Goal: Task Accomplishment & Management: Manage account settings

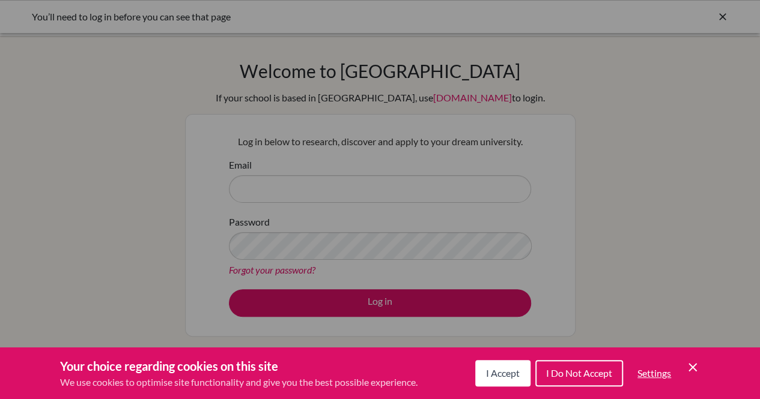
click at [487, 377] on span "I Accept" at bounding box center [503, 373] width 34 height 11
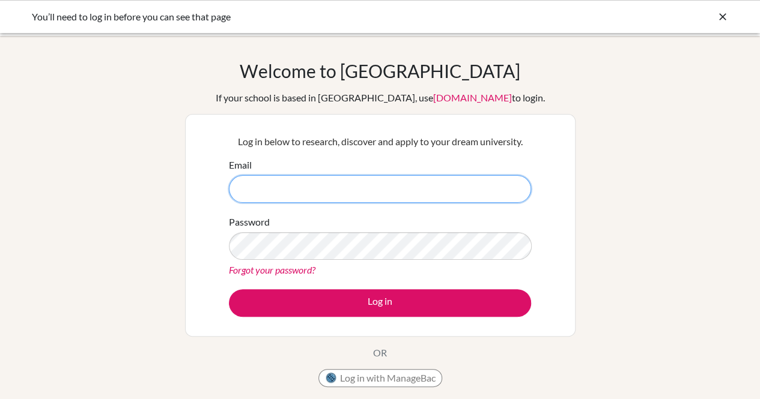
click at [289, 197] on input "Email" at bounding box center [380, 189] width 302 height 28
type input "[EMAIL_ADDRESS][DOMAIN_NAME]"
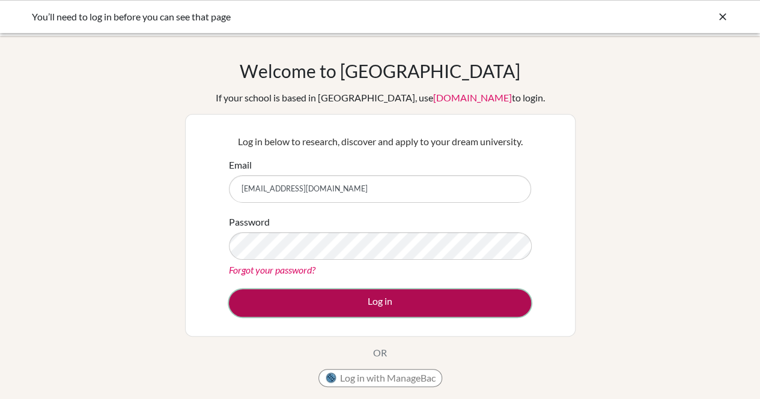
click at [272, 307] on button "Log in" at bounding box center [380, 303] width 302 height 28
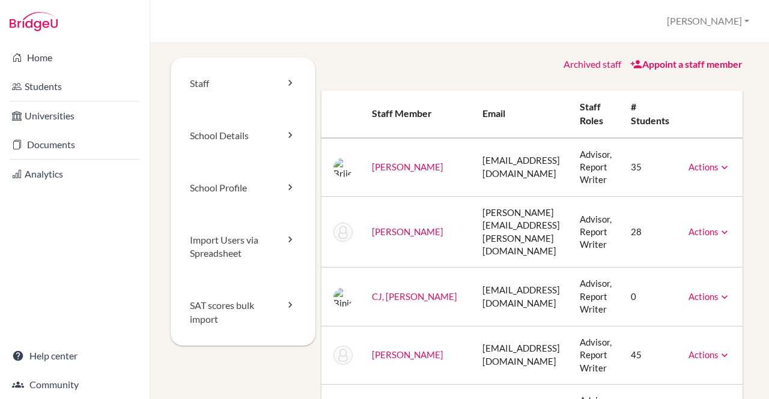
click at [375, 227] on link "[PERSON_NAME]" at bounding box center [407, 231] width 71 height 11
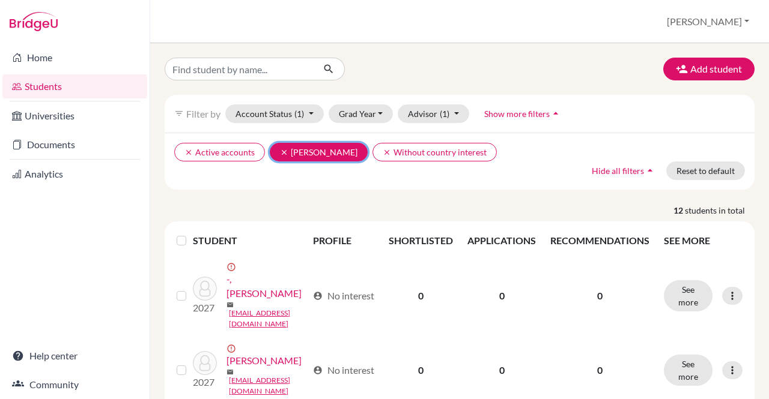
click at [280, 151] on icon "clear" at bounding box center [284, 152] width 8 height 8
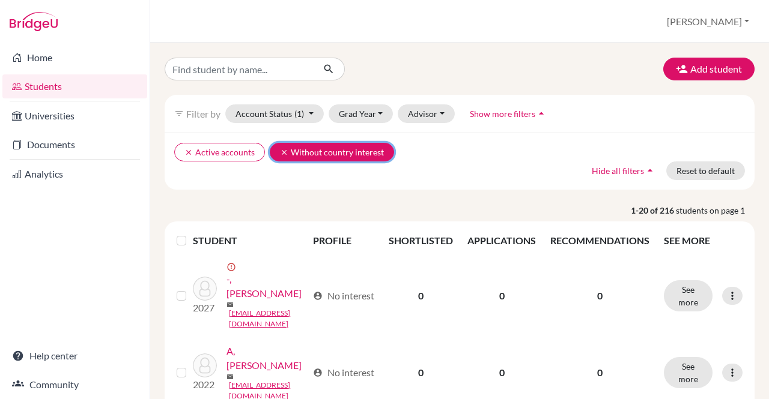
click at [280, 150] on icon "clear" at bounding box center [284, 152] width 8 height 8
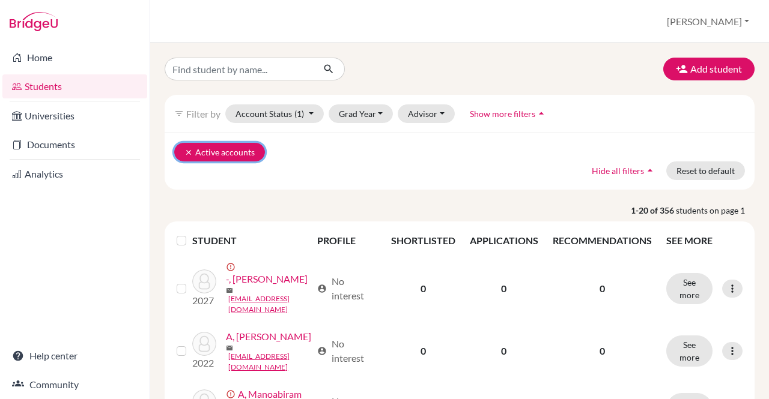
click at [184, 150] on icon "clear" at bounding box center [188, 152] width 8 height 8
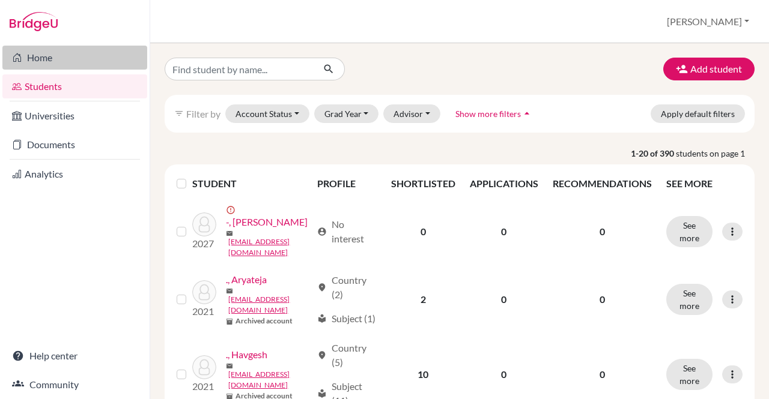
click at [60, 63] on link "Home" at bounding box center [74, 58] width 145 height 24
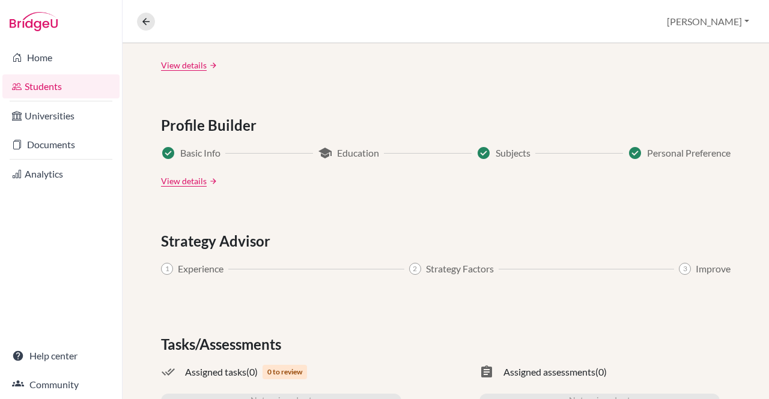
scroll to position [656, 0]
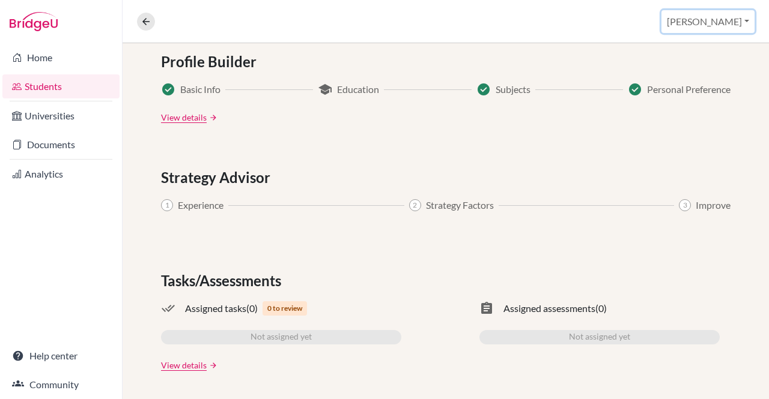
click at [720, 21] on button "[PERSON_NAME]" at bounding box center [707, 21] width 93 height 23
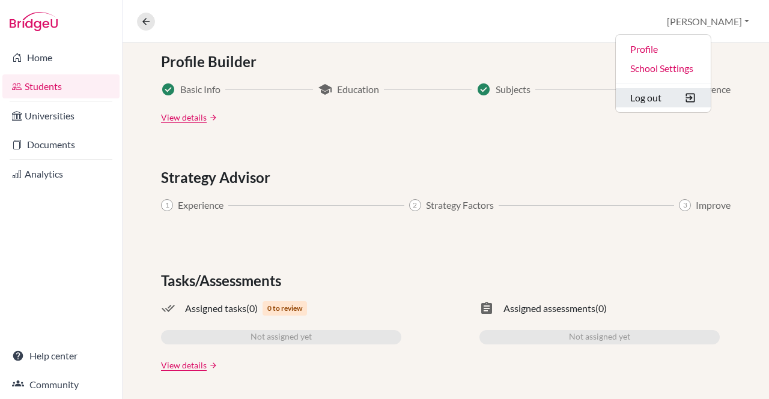
click at [691, 97] on button "Log out" at bounding box center [663, 97] width 95 height 19
